Goal: Navigation & Orientation: Find specific page/section

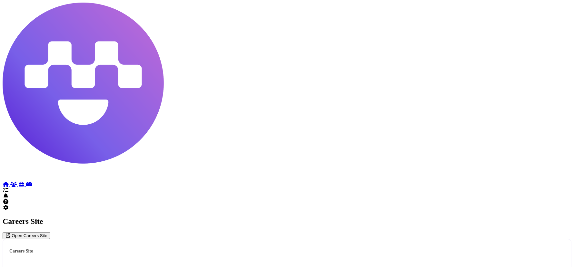
click at [10, 182] on link at bounding box center [7, 184] width 8 height 5
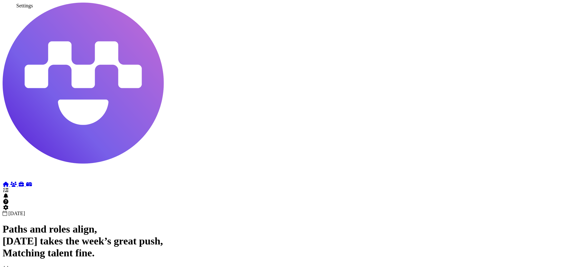
click at [9, 210] on icon at bounding box center [6, 207] width 6 height 5
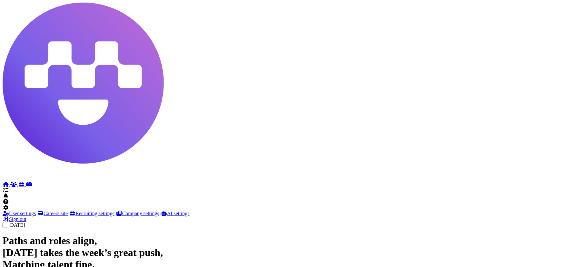
click at [36, 211] on link "User settings" at bounding box center [19, 213] width 33 height 5
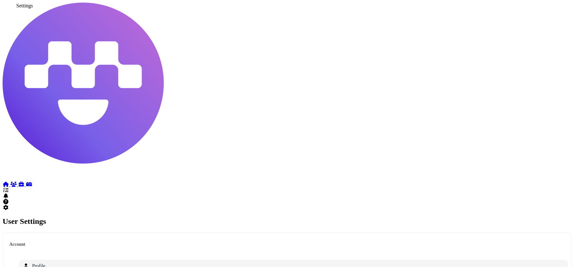
click at [9, 210] on icon at bounding box center [6, 207] width 6 height 5
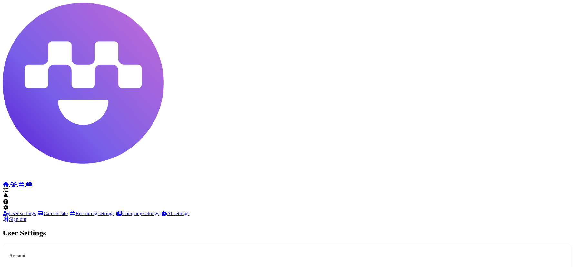
click at [50, 211] on link "Careers site" at bounding box center [52, 213] width 31 height 5
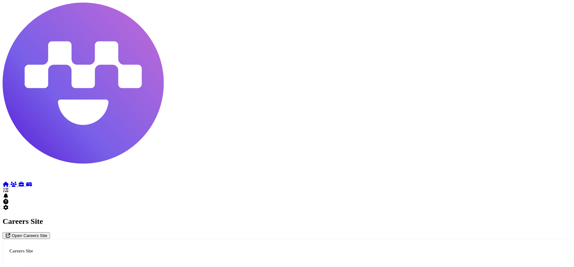
scroll to position [11, 0]
click at [47, 233] on div "Open Careers Site" at bounding box center [26, 235] width 42 height 5
